Goal: Entertainment & Leisure: Browse casually

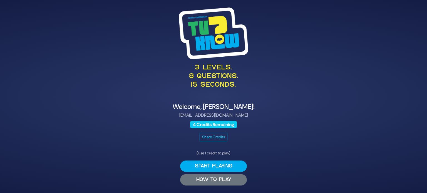
click at [216, 177] on button "HOW TO PLAY" at bounding box center [213, 179] width 67 height 11
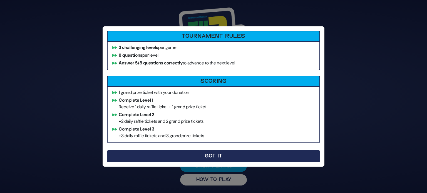
click at [216, 154] on button "Got It" at bounding box center [213, 156] width 213 height 12
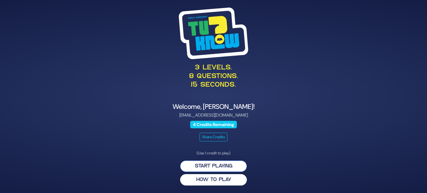
click at [214, 166] on button "Start Playing" at bounding box center [213, 166] width 67 height 11
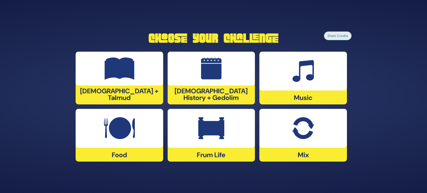
click at [199, 96] on div "[DEMOGRAPHIC_DATA] History + Gedolim" at bounding box center [210, 78] width 87 height 53
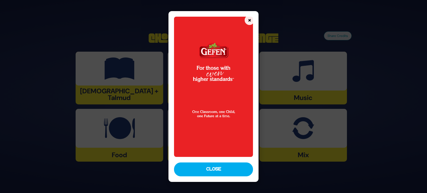
click at [250, 18] on button "×" at bounding box center [249, 20] width 10 height 10
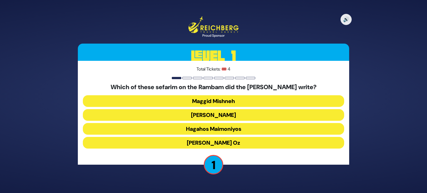
click at [216, 127] on button "Hagahos Maimoniyos" at bounding box center [213, 129] width 261 height 12
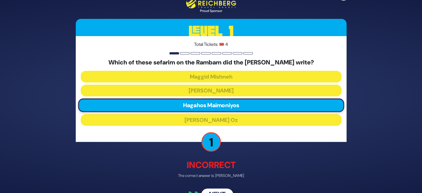
scroll to position [14, 0]
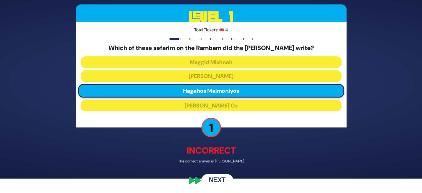
click at [221, 177] on button "Next" at bounding box center [217, 180] width 32 height 13
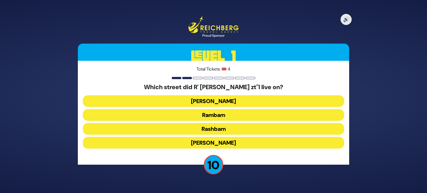
click at [218, 98] on button "Chazon Ish" at bounding box center [213, 101] width 261 height 12
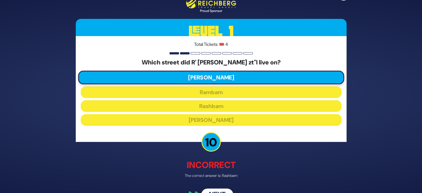
scroll to position [14, 0]
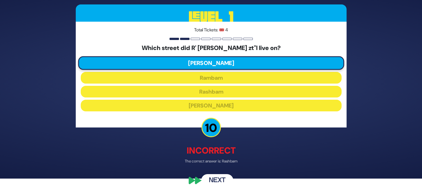
click at [217, 177] on button "Next" at bounding box center [217, 180] width 32 height 13
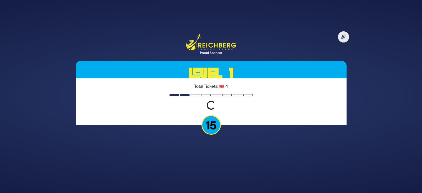
scroll to position [0, 0]
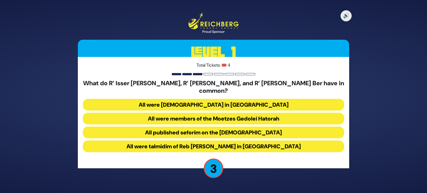
click at [242, 99] on button "All were Roshei Yeshiva in Slabodka" at bounding box center [213, 105] width 261 height 12
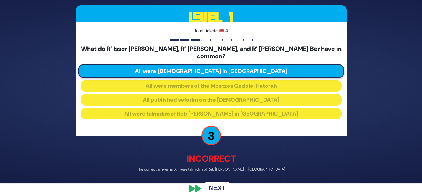
scroll to position [14, 0]
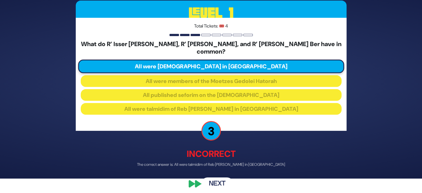
click at [210, 178] on button "Next" at bounding box center [217, 184] width 32 height 13
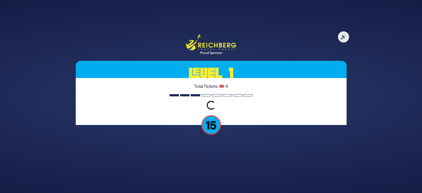
scroll to position [0, 0]
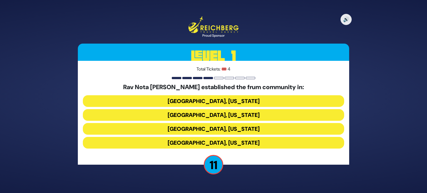
click at [223, 112] on button "Memphis, Tennessee" at bounding box center [213, 115] width 261 height 12
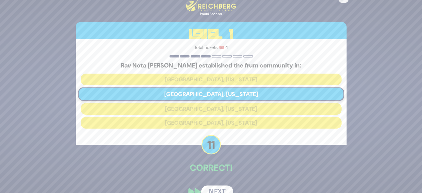
scroll to position [12, 0]
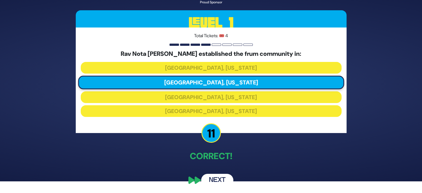
click at [216, 180] on button "Next" at bounding box center [217, 180] width 32 height 13
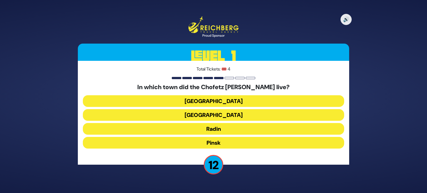
click at [218, 128] on button "Radin" at bounding box center [213, 129] width 261 height 12
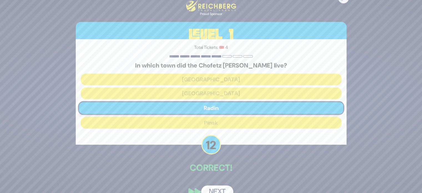
scroll to position [12, 0]
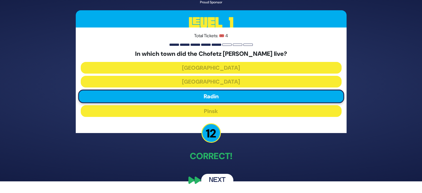
click at [214, 176] on button "Next" at bounding box center [217, 180] width 32 height 13
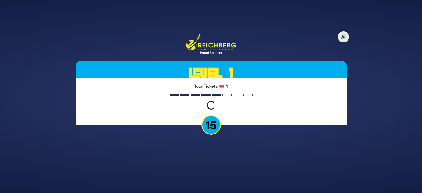
scroll to position [0, 0]
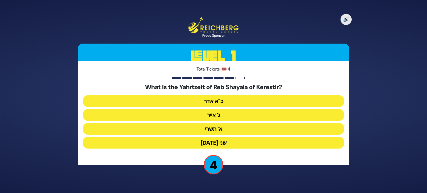
click at [214, 113] on button "ג' אייר" at bounding box center [213, 115] width 261 height 12
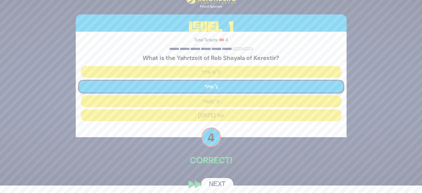
scroll to position [12, 0]
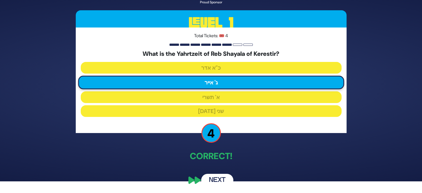
click at [214, 177] on button "Next" at bounding box center [217, 180] width 32 height 13
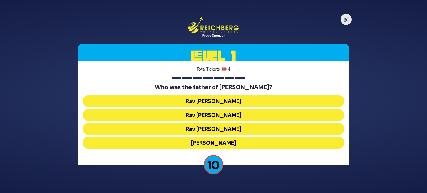
click at [216, 141] on button "Rav Yitzchok Hutner" at bounding box center [213, 143] width 261 height 12
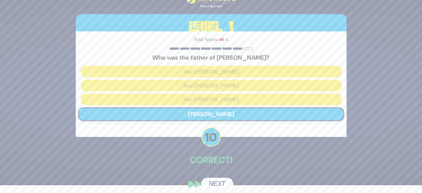
scroll to position [12, 0]
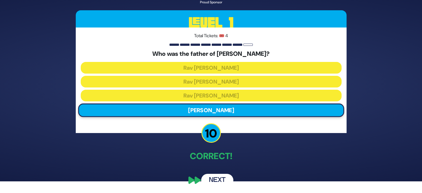
click at [214, 177] on button "Next" at bounding box center [217, 180] width 32 height 13
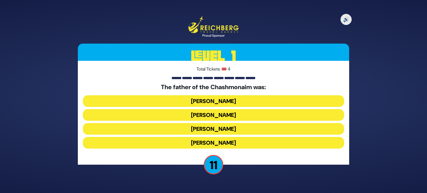
click at [226, 100] on button "Mattisyahu Kohein Gadol" at bounding box center [213, 101] width 261 height 12
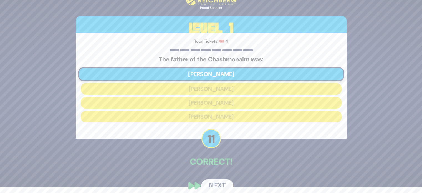
scroll to position [12, 0]
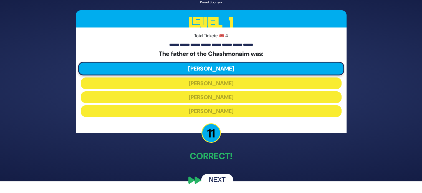
click at [219, 179] on button "Next" at bounding box center [217, 180] width 32 height 13
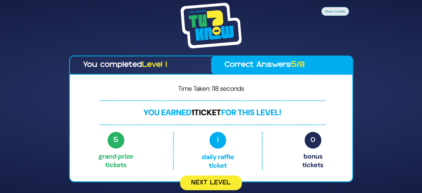
scroll to position [0, 0]
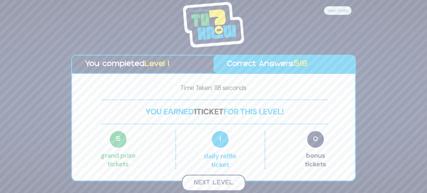
click at [217, 181] on button "Next Level" at bounding box center [214, 183] width 64 height 16
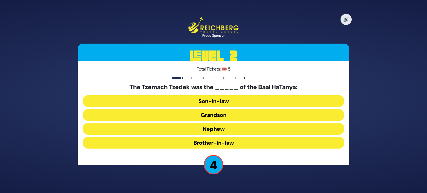
click at [217, 100] on button "Son-in-law" at bounding box center [213, 101] width 261 height 12
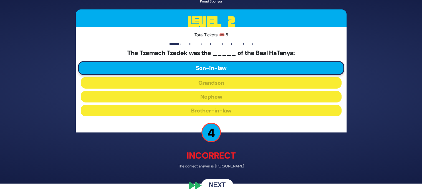
scroll to position [14, 0]
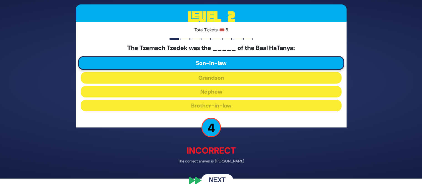
click at [217, 177] on button "Next" at bounding box center [217, 180] width 32 height 13
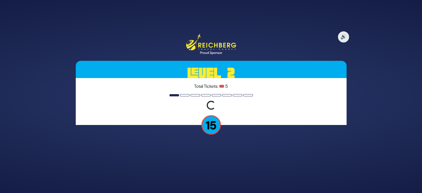
scroll to position [0, 0]
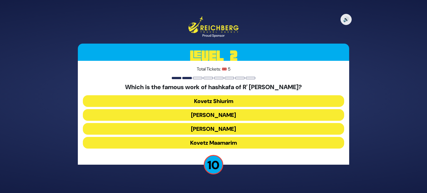
click at [222, 128] on button "Ikvisa DeMeshicha" at bounding box center [213, 129] width 261 height 12
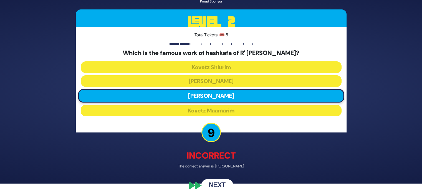
scroll to position [14, 0]
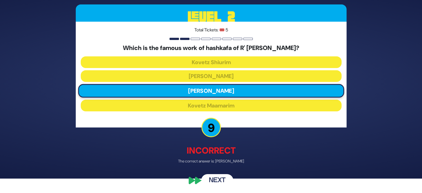
click at [218, 180] on button "Next" at bounding box center [217, 180] width 32 height 13
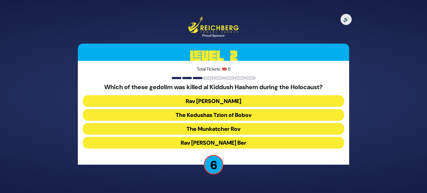
click at [227, 101] on button "Rav Chaim Ozer Grodzenski" at bounding box center [213, 101] width 261 height 12
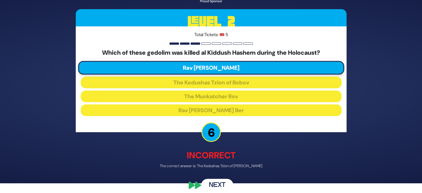
scroll to position [14, 0]
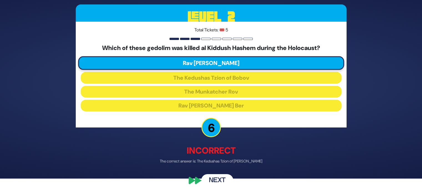
click at [220, 179] on button "Next" at bounding box center [217, 180] width 32 height 13
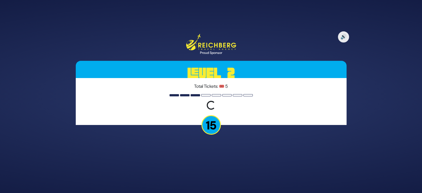
scroll to position [0, 0]
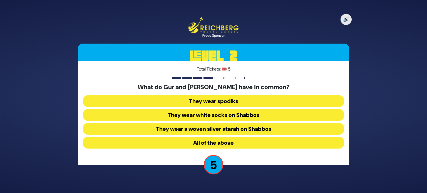
click at [216, 141] on button "All of the above" at bounding box center [213, 143] width 261 height 12
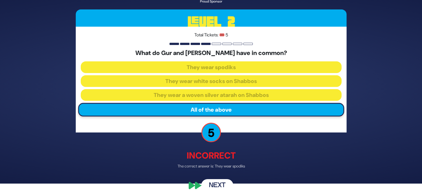
scroll to position [14, 0]
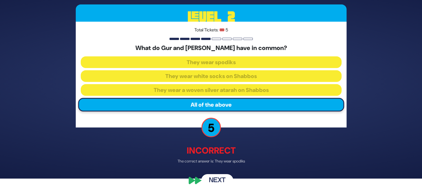
click at [216, 177] on button "Next" at bounding box center [217, 180] width 32 height 13
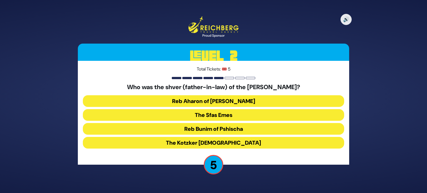
click at [223, 97] on button "Reb Aharon of Karlin" at bounding box center [213, 101] width 261 height 12
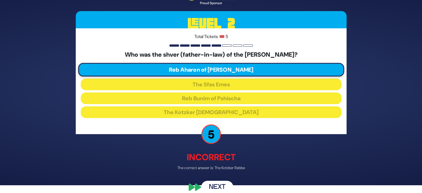
scroll to position [14, 0]
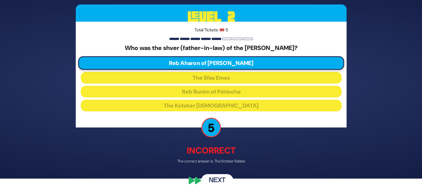
click at [217, 178] on button "Next" at bounding box center [217, 180] width 32 height 13
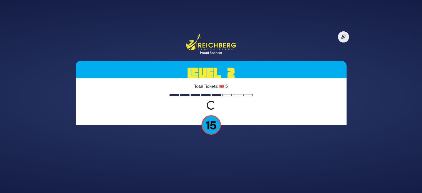
scroll to position [0, 0]
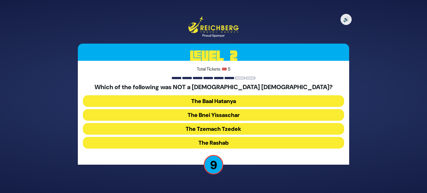
click at [227, 112] on button "The Bnei Yissaschar" at bounding box center [213, 115] width 261 height 12
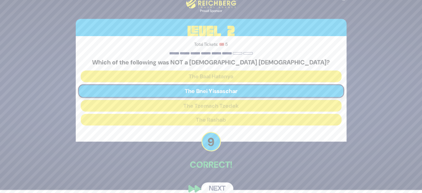
scroll to position [12, 0]
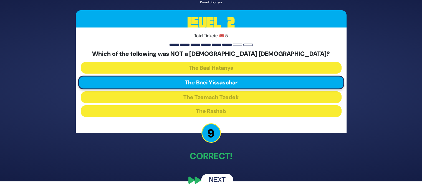
click at [213, 177] on button "Next" at bounding box center [217, 180] width 32 height 13
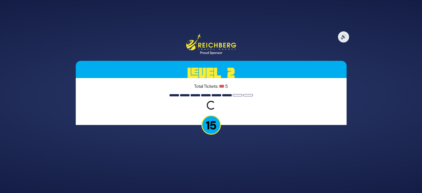
scroll to position [0, 0]
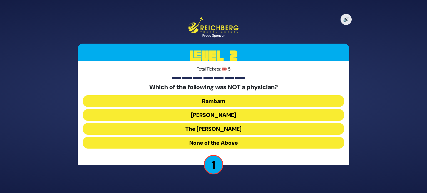
click at [221, 114] on button "Ibn Ezra" at bounding box center [213, 115] width 261 height 12
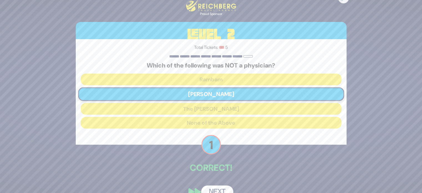
scroll to position [12, 0]
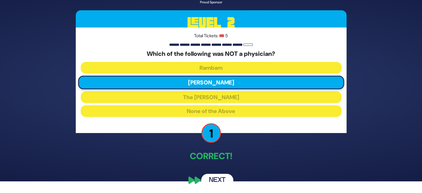
click at [209, 178] on button "Next" at bounding box center [217, 180] width 32 height 13
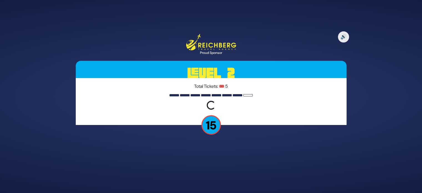
scroll to position [0, 0]
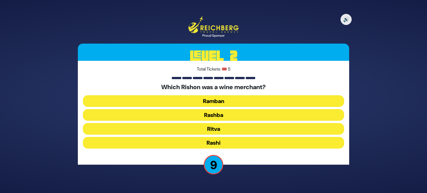
click at [220, 142] on button "Rashi" at bounding box center [213, 143] width 261 height 12
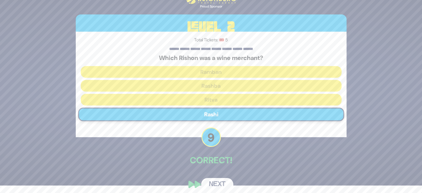
scroll to position [12, 0]
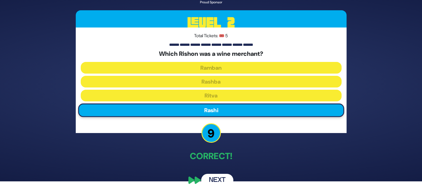
click at [216, 179] on button "Next" at bounding box center [217, 180] width 32 height 13
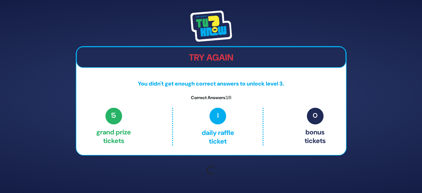
scroll to position [0, 0]
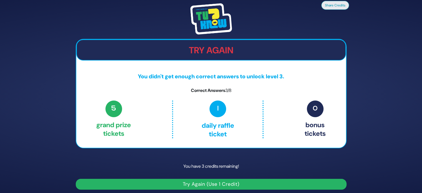
click at [214, 184] on button "Try Again (Use 1 Credit)" at bounding box center [211, 184] width 271 height 11
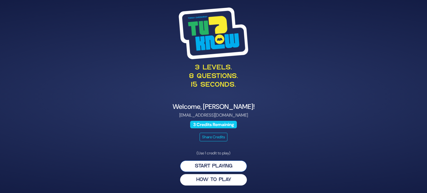
click at [216, 163] on button "Start Playing" at bounding box center [213, 166] width 67 height 11
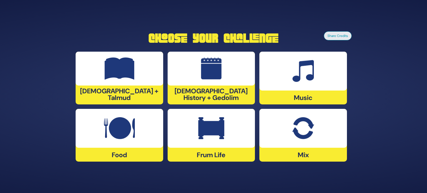
click at [141, 155] on div "Food" at bounding box center [119, 135] width 87 height 53
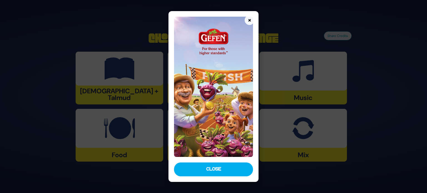
click at [250, 21] on button "×" at bounding box center [249, 20] width 10 height 10
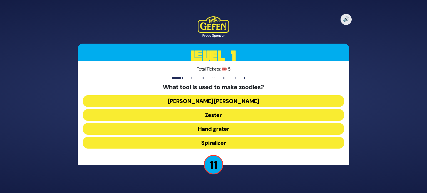
click at [224, 143] on button "Spiralizer" at bounding box center [213, 143] width 261 height 12
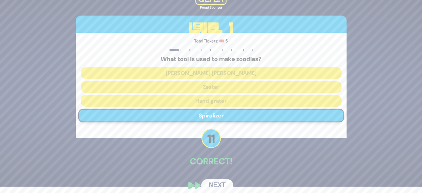
scroll to position [12, 0]
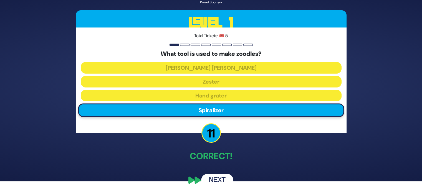
click at [214, 177] on button "Next" at bounding box center [217, 180] width 32 height 13
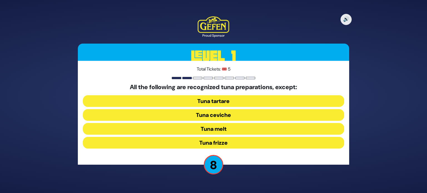
click at [213, 142] on button "Tuna frizze" at bounding box center [213, 143] width 261 height 12
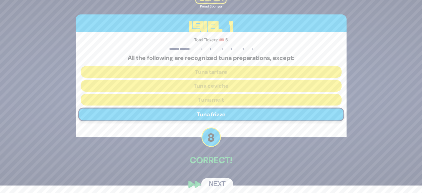
scroll to position [12, 0]
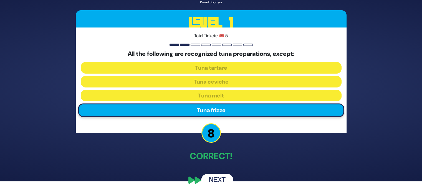
click at [222, 178] on button "Next" at bounding box center [217, 180] width 32 height 13
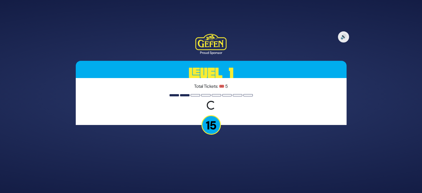
scroll to position [0, 0]
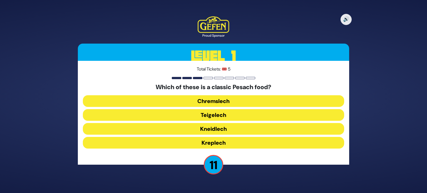
click at [214, 100] on button "Chremslech" at bounding box center [213, 101] width 261 height 12
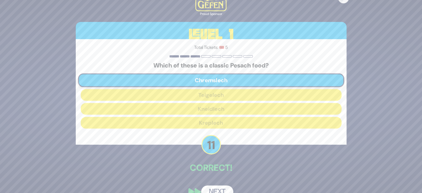
scroll to position [12, 0]
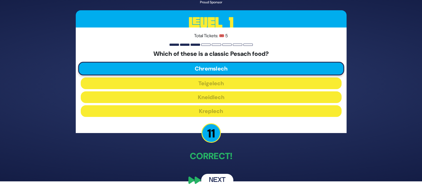
click at [212, 179] on button "Next" at bounding box center [217, 180] width 32 height 13
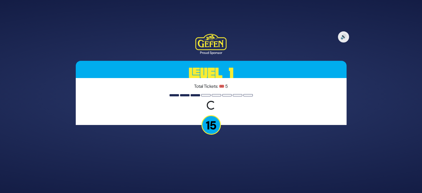
scroll to position [0, 0]
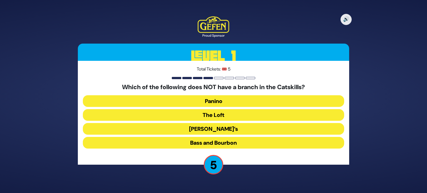
click at [223, 99] on button "Panino" at bounding box center [213, 101] width 261 height 12
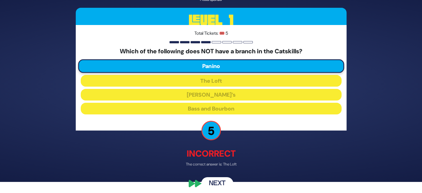
scroll to position [14, 0]
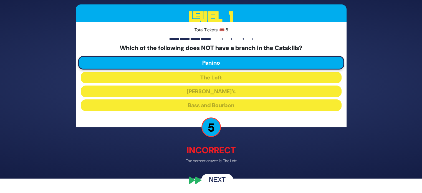
click at [221, 180] on button "Next" at bounding box center [217, 180] width 32 height 13
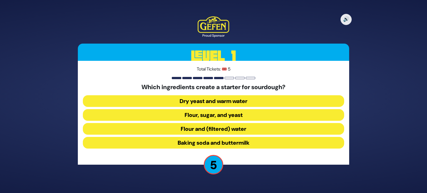
click at [223, 127] on button "Flour and (filtered) water" at bounding box center [213, 129] width 261 height 12
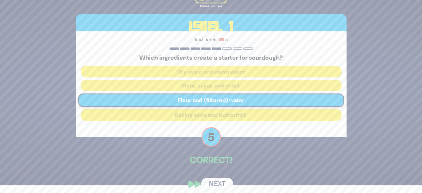
scroll to position [12, 0]
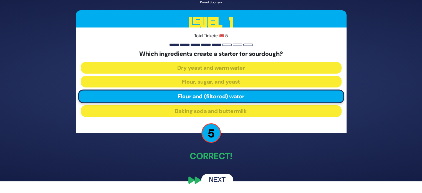
click at [214, 177] on button "Next" at bounding box center [217, 180] width 32 height 13
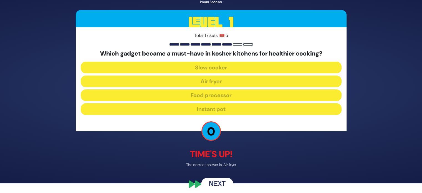
scroll to position [14, 0]
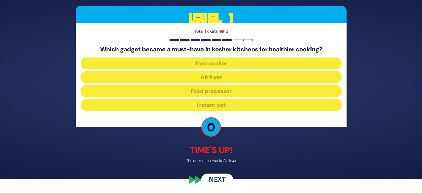
click at [216, 177] on button "Next" at bounding box center [217, 180] width 32 height 13
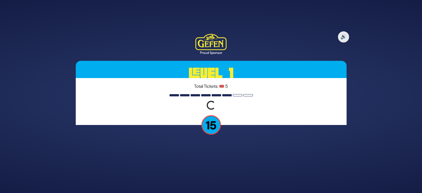
scroll to position [0, 0]
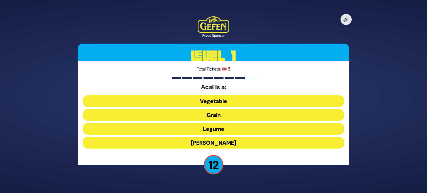
click at [212, 141] on button "Berry" at bounding box center [213, 143] width 261 height 12
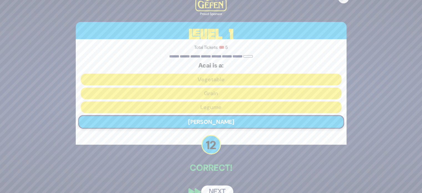
scroll to position [12, 0]
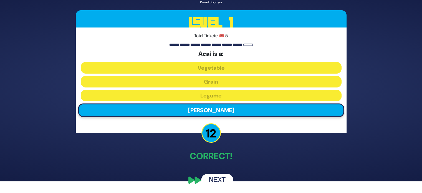
click at [215, 177] on button "Next" at bounding box center [217, 180] width 32 height 13
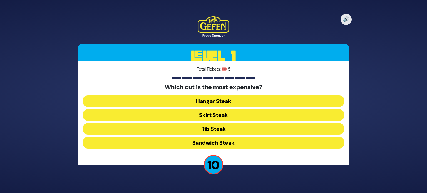
click at [209, 131] on button "Rib Steak" at bounding box center [213, 129] width 261 height 12
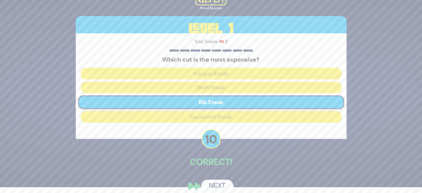
scroll to position [12, 0]
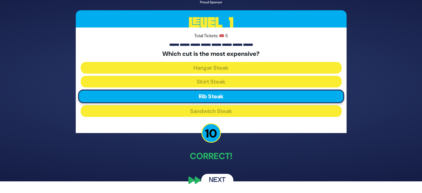
click at [220, 177] on button "Next" at bounding box center [217, 180] width 32 height 13
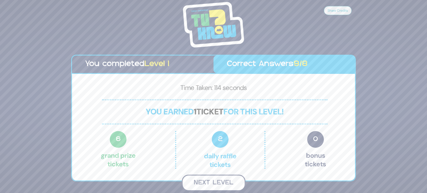
click at [219, 183] on button "Next Level" at bounding box center [214, 183] width 64 height 16
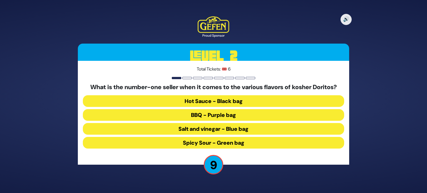
click at [218, 114] on button "BBQ - Purple bag" at bounding box center [213, 115] width 261 height 12
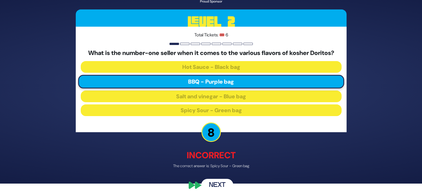
scroll to position [14, 0]
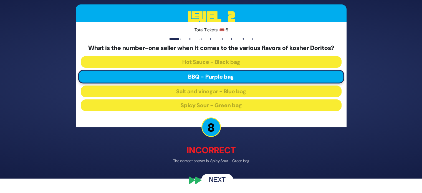
click at [216, 178] on button "Next" at bounding box center [217, 180] width 32 height 13
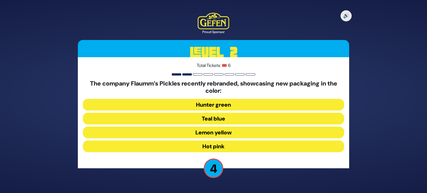
click at [212, 132] on button "Lemon yellow" at bounding box center [213, 133] width 261 height 12
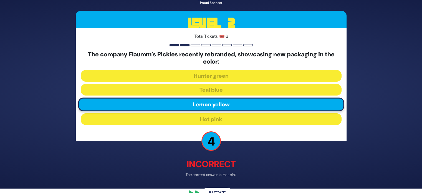
scroll to position [18, 0]
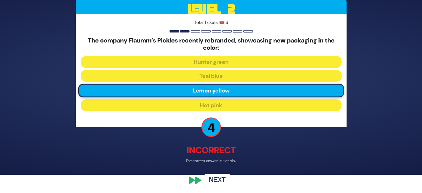
click at [216, 177] on button "Next" at bounding box center [217, 180] width 32 height 13
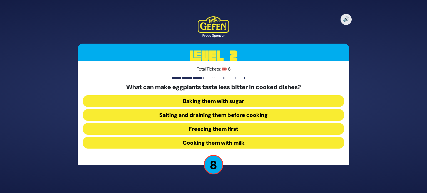
click at [219, 112] on button "Salting and draining them before cooking" at bounding box center [213, 115] width 261 height 12
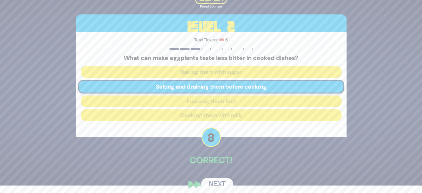
scroll to position [12, 0]
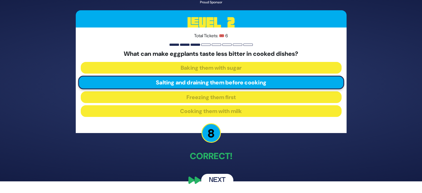
click at [219, 176] on button "Next" at bounding box center [217, 180] width 32 height 13
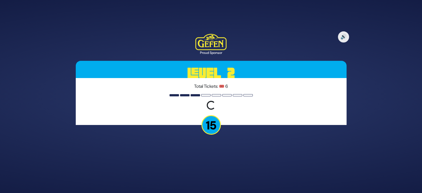
scroll to position [0, 0]
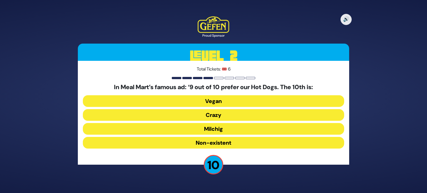
click at [221, 129] on button "Milchig" at bounding box center [213, 129] width 261 height 12
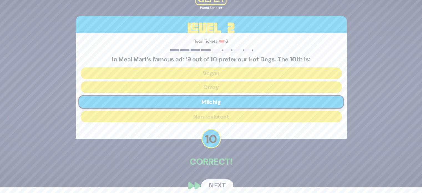
scroll to position [12, 0]
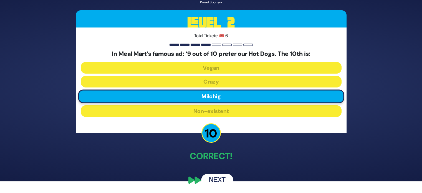
click at [216, 180] on button "Next" at bounding box center [217, 180] width 32 height 13
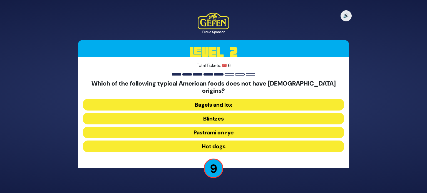
click at [224, 142] on button "Hot dogs" at bounding box center [213, 147] width 261 height 12
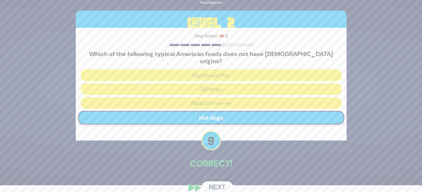
scroll to position [12, 0]
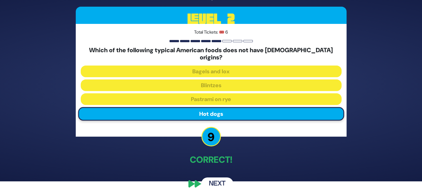
click at [217, 177] on button "Next" at bounding box center [217, 183] width 32 height 13
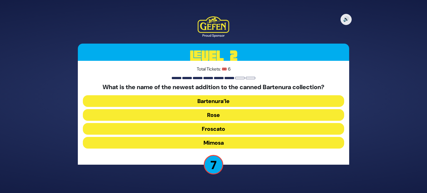
click at [226, 112] on button "Rose" at bounding box center [213, 115] width 261 height 12
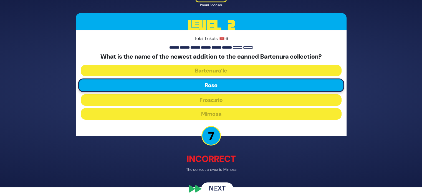
scroll to position [14, 0]
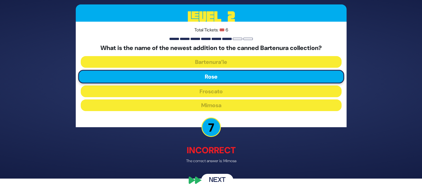
click at [212, 178] on button "Next" at bounding box center [217, 180] width 32 height 13
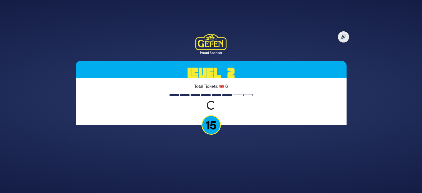
scroll to position [0, 0]
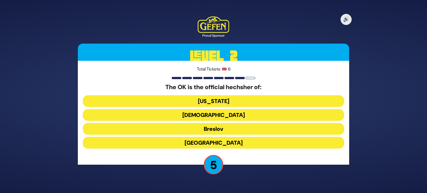
click at [220, 127] on button "Breslov" at bounding box center [213, 129] width 261 height 12
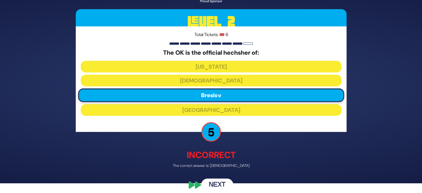
scroll to position [14, 0]
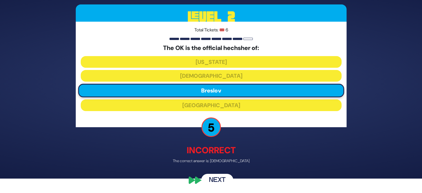
click at [216, 177] on button "Next" at bounding box center [217, 180] width 32 height 13
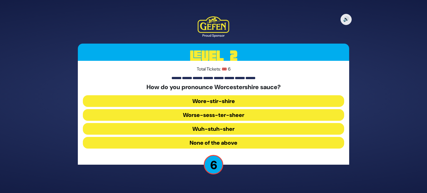
click at [225, 126] on button "Wuh-stuh-sher" at bounding box center [213, 129] width 261 height 12
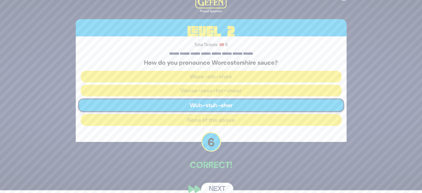
scroll to position [12, 0]
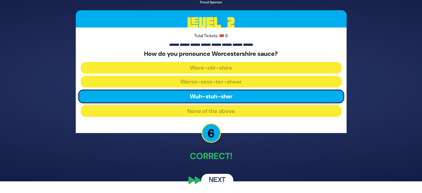
click at [221, 179] on button "Next" at bounding box center [217, 180] width 32 height 13
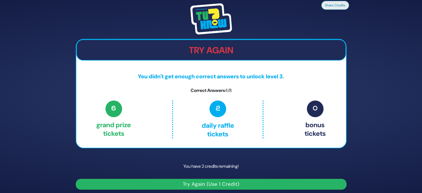
scroll to position [3, 0]
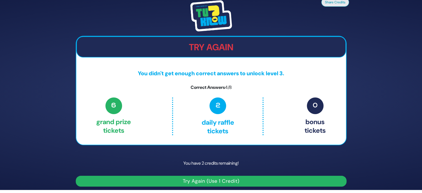
click at [218, 180] on button "Try Again (Use 1 Credit)" at bounding box center [211, 181] width 271 height 11
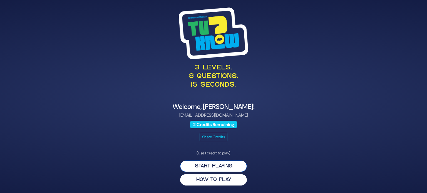
click at [222, 164] on button "Start Playing" at bounding box center [213, 166] width 67 height 11
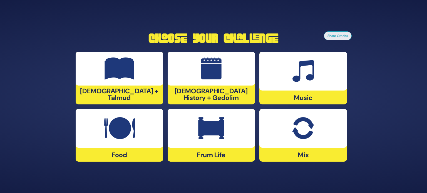
click at [222, 151] on div "Frum Life" at bounding box center [210, 135] width 87 height 53
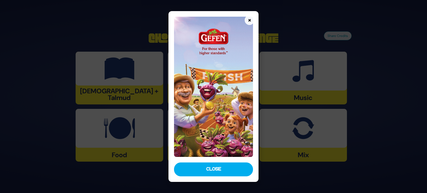
click at [248, 20] on button "×" at bounding box center [249, 20] width 10 height 10
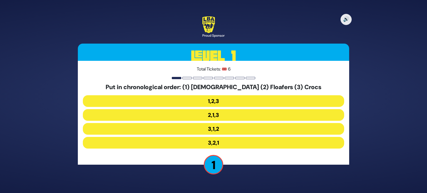
click at [214, 128] on button "3,1,2" at bounding box center [213, 129] width 261 height 12
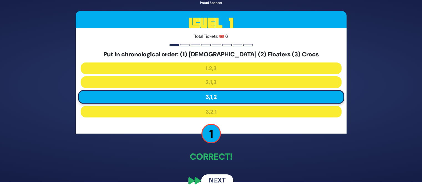
scroll to position [12, 0]
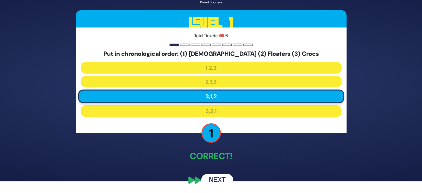
click at [213, 176] on button "Next" at bounding box center [217, 180] width 32 height 13
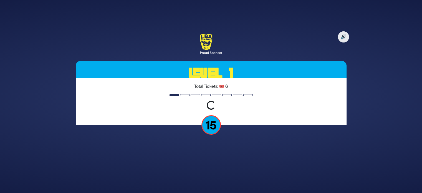
scroll to position [0, 0]
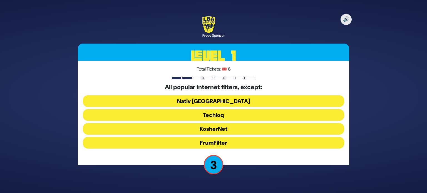
click at [219, 100] on button "Nativ USA" at bounding box center [213, 101] width 261 height 12
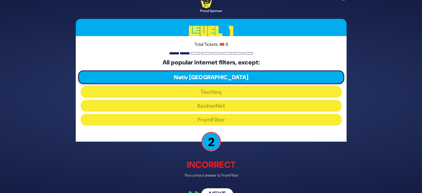
scroll to position [14, 0]
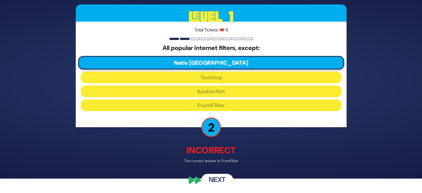
click at [213, 177] on button "Next" at bounding box center [217, 180] width 32 height 13
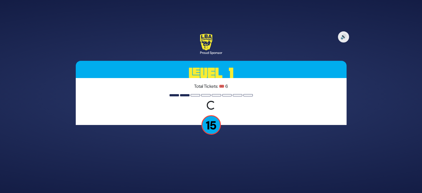
scroll to position [0, 0]
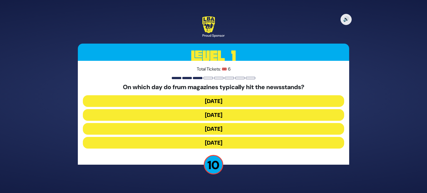
click at [222, 112] on button "Wednesday" at bounding box center [213, 115] width 261 height 12
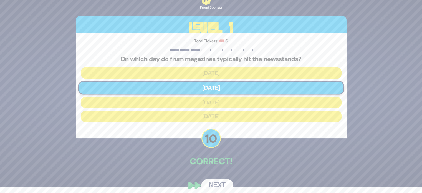
scroll to position [12, 0]
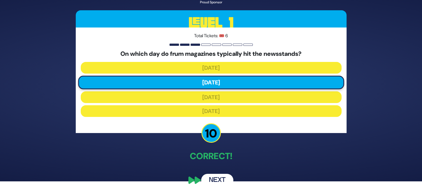
click at [213, 179] on button "Next" at bounding box center [217, 180] width 32 height 13
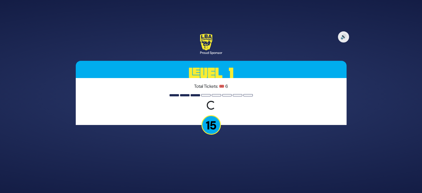
scroll to position [0, 0]
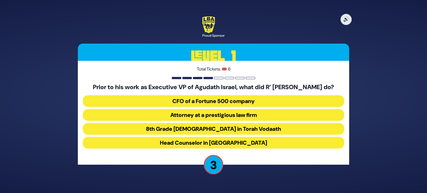
click at [219, 116] on button "Attorney at a prestigious law firm" at bounding box center [213, 115] width 261 height 12
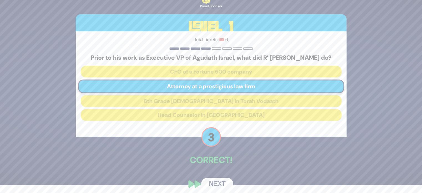
scroll to position [16, 0]
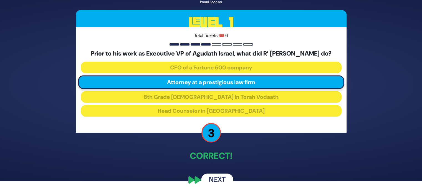
click at [213, 178] on button "Next" at bounding box center [217, 180] width 32 height 13
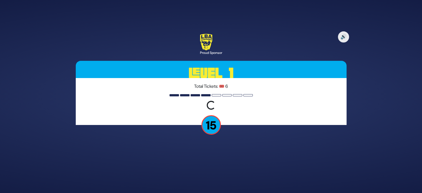
scroll to position [0, 0]
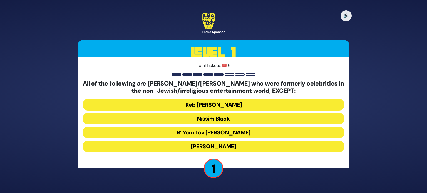
click at [212, 131] on button "R’ Yom Tov Glazer" at bounding box center [213, 133] width 261 height 12
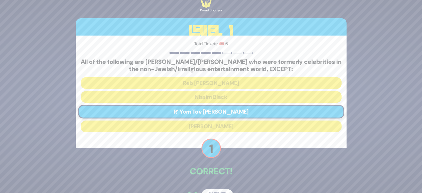
scroll to position [16, 0]
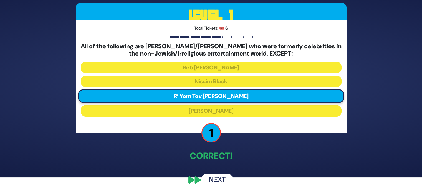
click at [218, 178] on button "Next" at bounding box center [217, 180] width 32 height 13
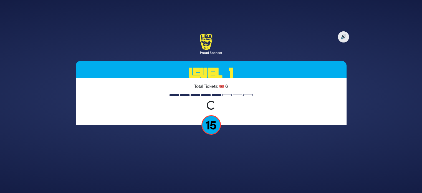
scroll to position [0, 0]
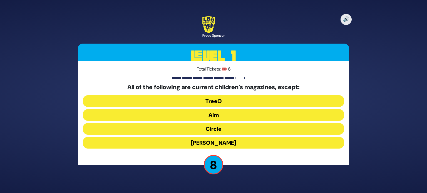
click at [211, 102] on button "TreeO" at bounding box center [213, 101] width 261 height 12
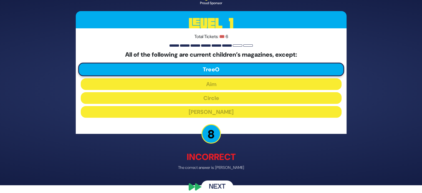
scroll to position [14, 0]
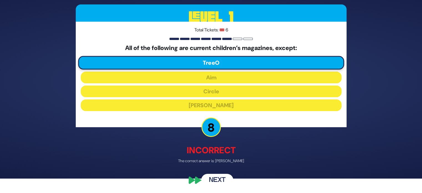
click at [213, 179] on button "Next" at bounding box center [217, 180] width 32 height 13
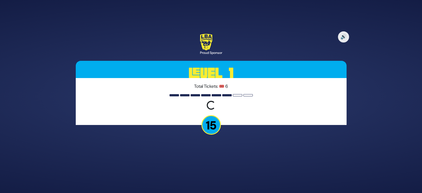
scroll to position [0, 0]
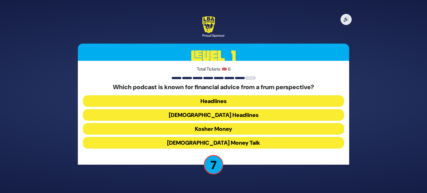
click at [213, 128] on button "Kosher Money" at bounding box center [213, 129] width 261 height 12
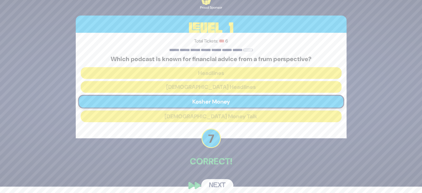
scroll to position [12, 0]
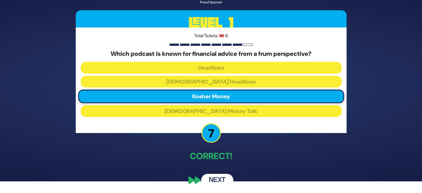
click at [216, 181] on button "Next" at bounding box center [217, 180] width 32 height 13
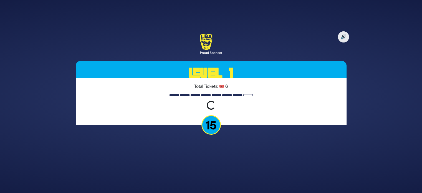
scroll to position [0, 0]
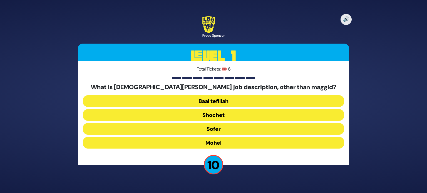
click at [211, 141] on button "Mohel" at bounding box center [213, 143] width 261 height 12
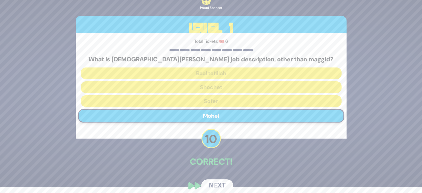
scroll to position [12, 0]
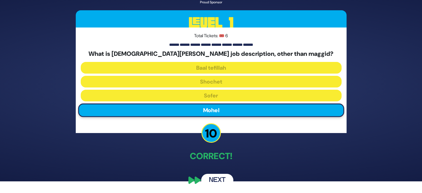
click at [221, 177] on button "Next" at bounding box center [217, 180] width 32 height 13
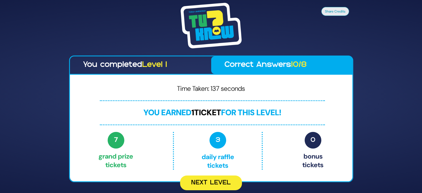
scroll to position [0, 0]
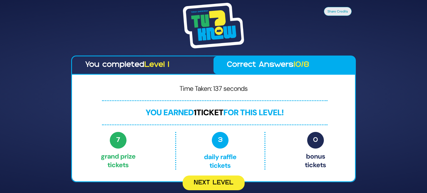
drag, startPoint x: 106, startPoint y: 49, endPoint x: 106, endPoint y: 52, distance: 3.4
click at [106, 50] on div at bounding box center [213, 27] width 284 height 48
click at [205, 180] on button "Next Level" at bounding box center [213, 183] width 62 height 15
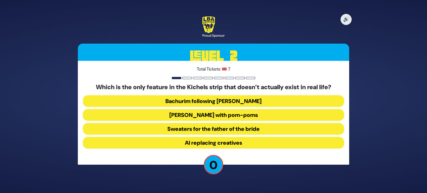
click at [213, 140] on button "AI replacing creatives" at bounding box center [213, 143] width 261 height 12
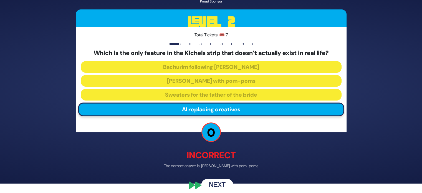
scroll to position [14, 0]
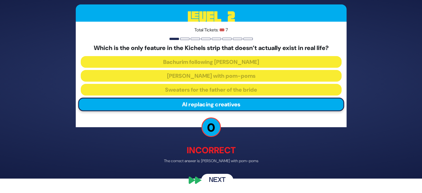
click at [216, 178] on button "Next" at bounding box center [217, 180] width 32 height 13
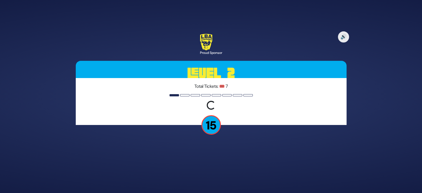
scroll to position [0, 0]
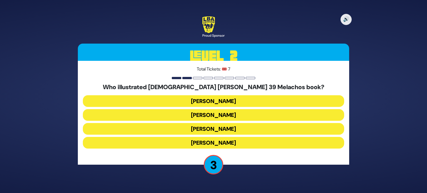
click at [208, 140] on button "Yoni Gerstein" at bounding box center [213, 143] width 261 height 12
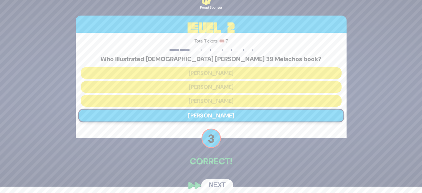
scroll to position [12, 0]
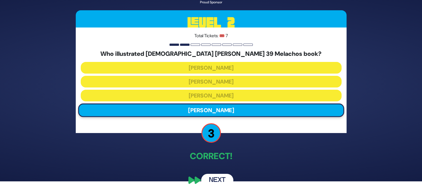
click at [218, 178] on button "Next" at bounding box center [217, 180] width 32 height 13
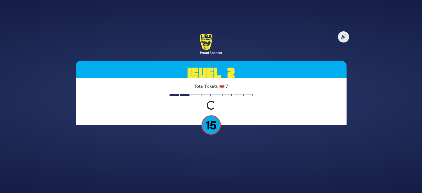
scroll to position [0, 0]
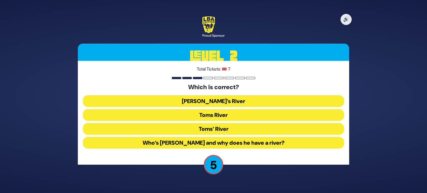
click at [208, 101] on button "Tom’s River" at bounding box center [213, 101] width 261 height 12
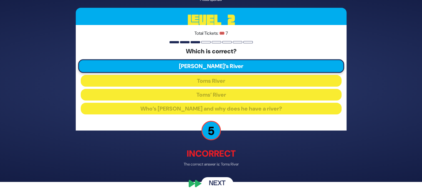
scroll to position [14, 0]
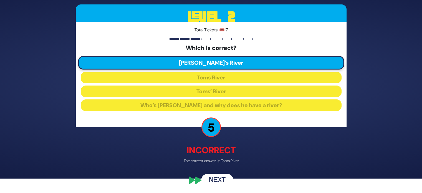
click at [216, 178] on button "Next" at bounding box center [217, 180] width 32 height 13
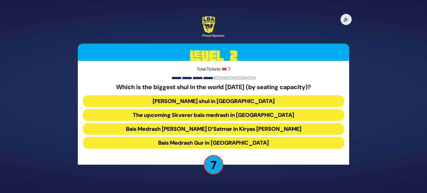
click at [211, 96] on button "Belzer shul in Yerushalayim" at bounding box center [213, 101] width 261 height 12
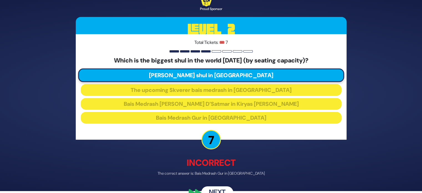
scroll to position [14, 0]
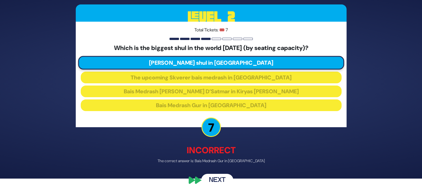
click at [212, 179] on button "Next" at bounding box center [217, 180] width 32 height 13
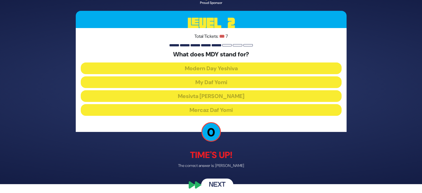
scroll to position [14, 0]
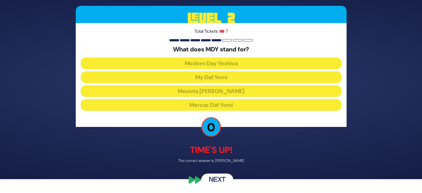
click at [217, 176] on button "Next" at bounding box center [217, 180] width 32 height 13
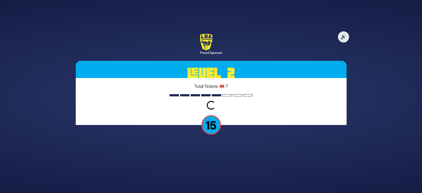
scroll to position [0, 0]
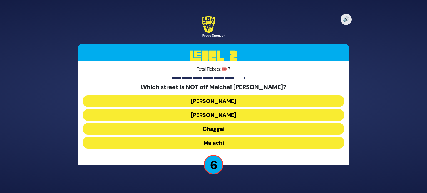
click at [209, 141] on button "Malachi" at bounding box center [213, 143] width 261 height 12
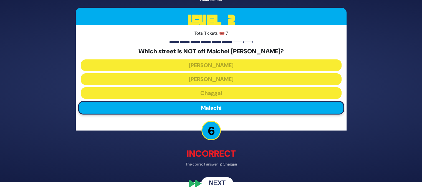
scroll to position [14, 0]
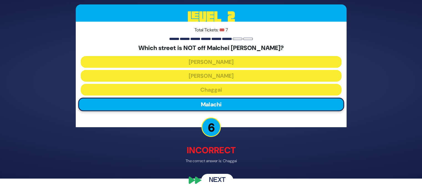
click at [215, 177] on button "Next" at bounding box center [217, 180] width 32 height 13
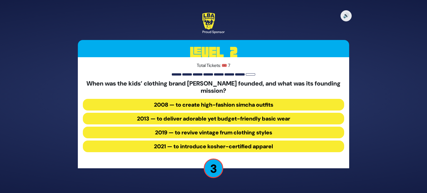
click at [203, 117] on button "2013 — to deliver adorable yet budget-friendly basic wear" at bounding box center [213, 119] width 261 height 12
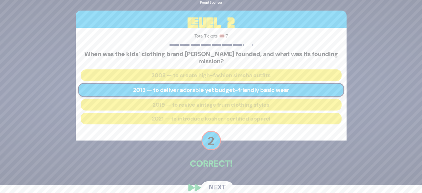
scroll to position [16, 0]
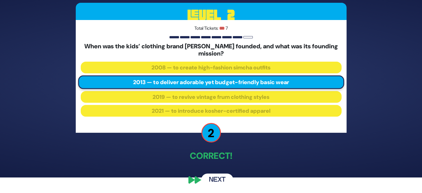
click at [216, 177] on button "Next" at bounding box center [217, 180] width 32 height 13
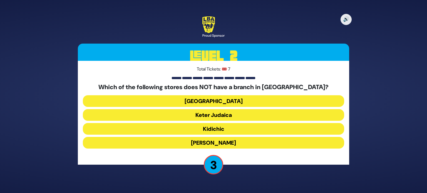
click at [203, 113] on button "Keter Judaica" at bounding box center [213, 115] width 261 height 12
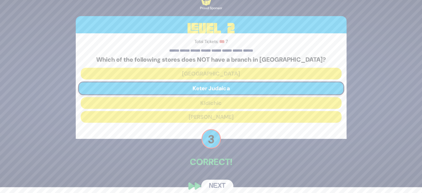
scroll to position [12, 0]
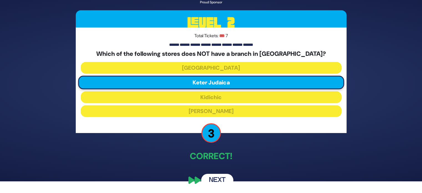
click at [212, 178] on button "Next" at bounding box center [217, 180] width 32 height 13
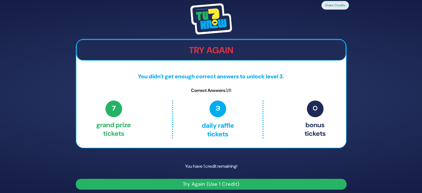
click at [214, 183] on button "Try Again (Use 1 Credit)" at bounding box center [211, 184] width 271 height 11
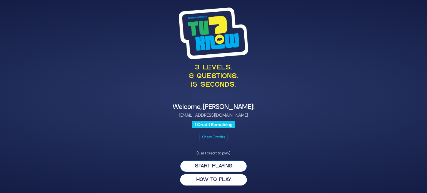
click at [213, 164] on button "Start Playing" at bounding box center [213, 166] width 67 height 11
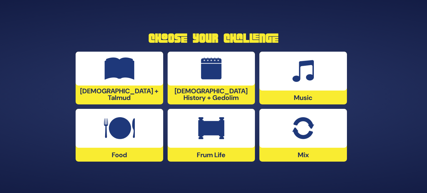
click at [134, 155] on div "Food" at bounding box center [119, 135] width 87 height 53
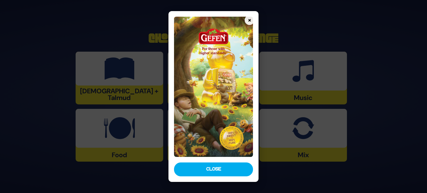
click at [248, 17] on button "×" at bounding box center [249, 20] width 10 height 10
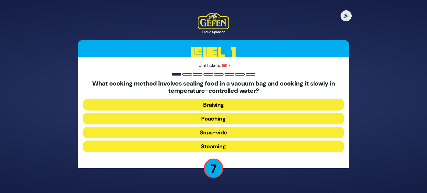
click at [230, 132] on button "Sous-vide" at bounding box center [213, 133] width 261 height 12
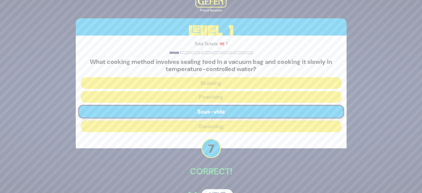
scroll to position [16, 0]
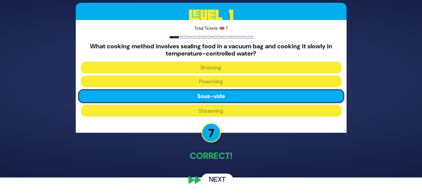
click at [215, 177] on button "Next" at bounding box center [217, 180] width 32 height 13
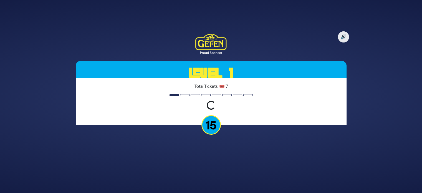
scroll to position [0, 0]
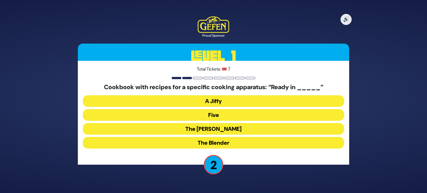
click at [215, 115] on button "Five" at bounding box center [213, 115] width 261 height 12
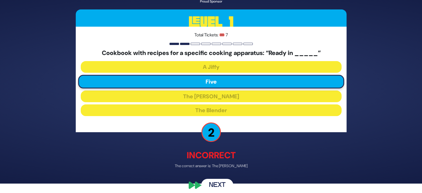
scroll to position [14, 0]
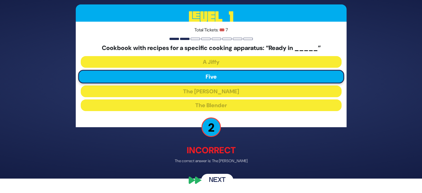
click at [211, 178] on button "Next" at bounding box center [217, 180] width 32 height 13
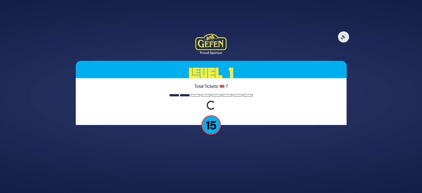
scroll to position [0, 0]
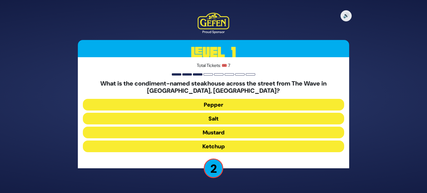
click at [212, 144] on button "Ketchup" at bounding box center [213, 147] width 261 height 12
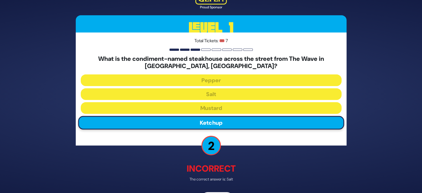
scroll to position [18, 0]
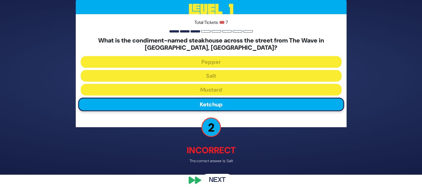
click at [211, 176] on button "Next" at bounding box center [217, 180] width 32 height 13
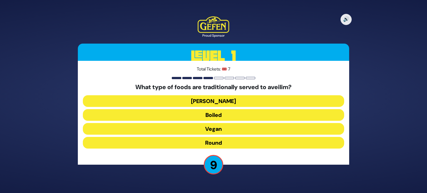
click at [216, 112] on button "Boiled" at bounding box center [213, 115] width 261 height 12
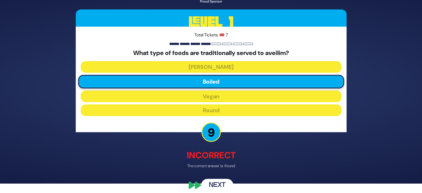
scroll to position [14, 0]
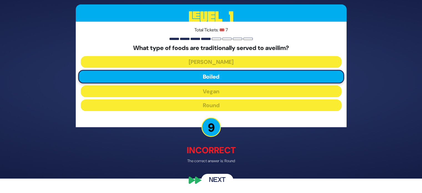
click at [218, 177] on button "Next" at bounding box center [217, 180] width 32 height 13
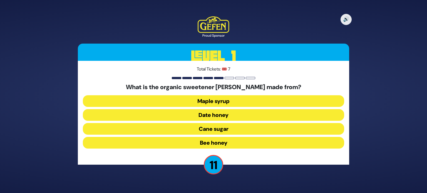
click at [214, 112] on button "Date honey" at bounding box center [213, 115] width 261 height 12
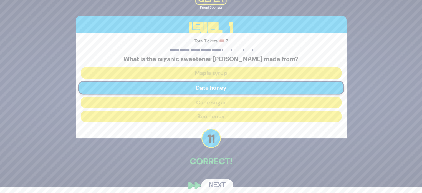
scroll to position [12, 0]
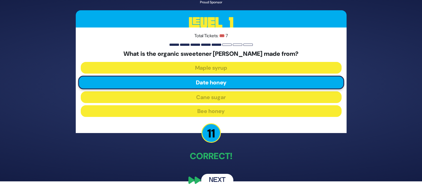
click at [212, 179] on button "Next" at bounding box center [217, 180] width 32 height 13
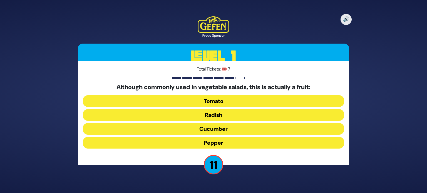
click at [214, 99] on button "Tomato" at bounding box center [213, 101] width 261 height 12
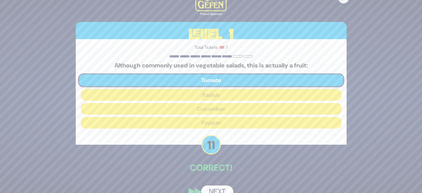
click at [216, 187] on button "Next" at bounding box center [217, 192] width 32 height 13
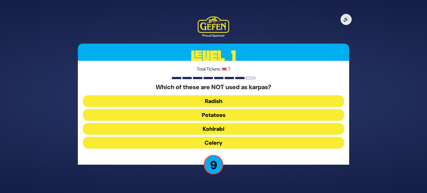
click at [207, 128] on button "Kohlrabi" at bounding box center [213, 129] width 261 height 12
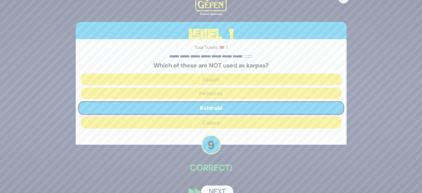
click at [215, 188] on button "Next" at bounding box center [217, 192] width 32 height 13
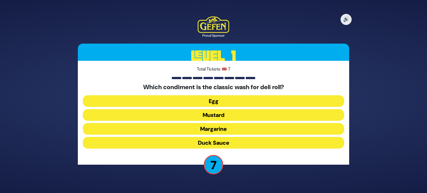
click at [216, 99] on button "Egg" at bounding box center [213, 101] width 261 height 12
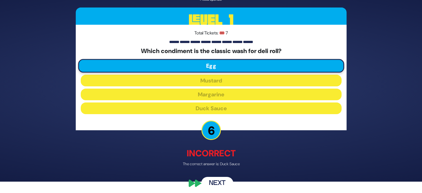
scroll to position [14, 0]
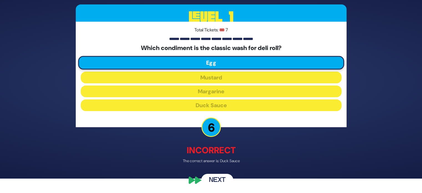
click at [219, 178] on button "Next" at bounding box center [217, 180] width 32 height 13
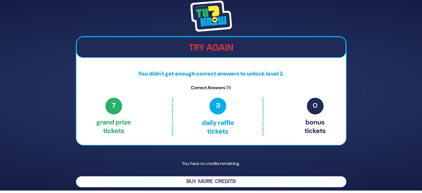
scroll to position [3, 0]
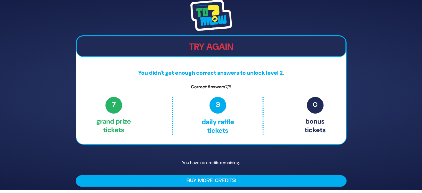
click at [220, 48] on h2 "Try Again" at bounding box center [211, 46] width 269 height 11
